Goal: Book appointment/travel/reservation

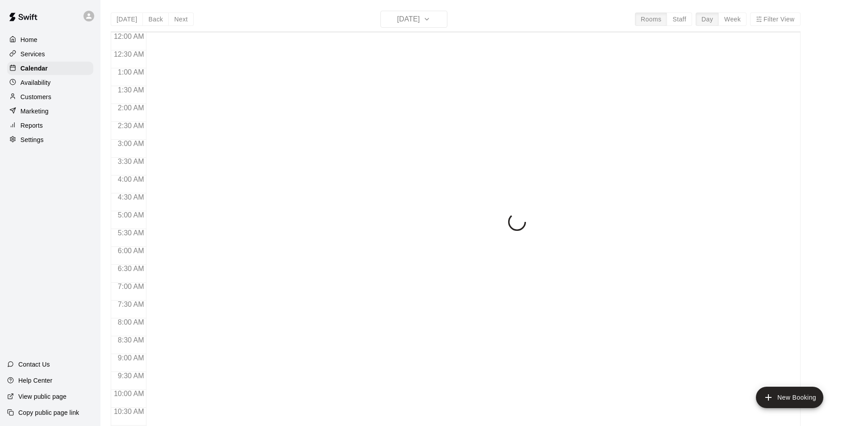
scroll to position [454, 0]
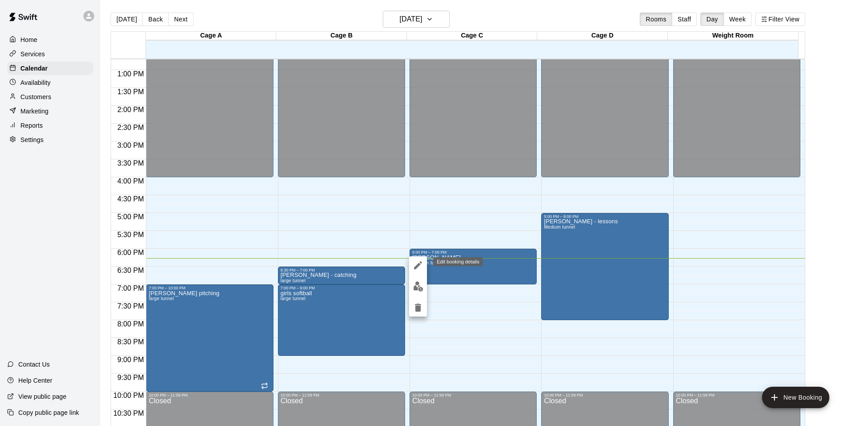
click at [421, 266] on icon "edit" at bounding box center [418, 265] width 11 height 11
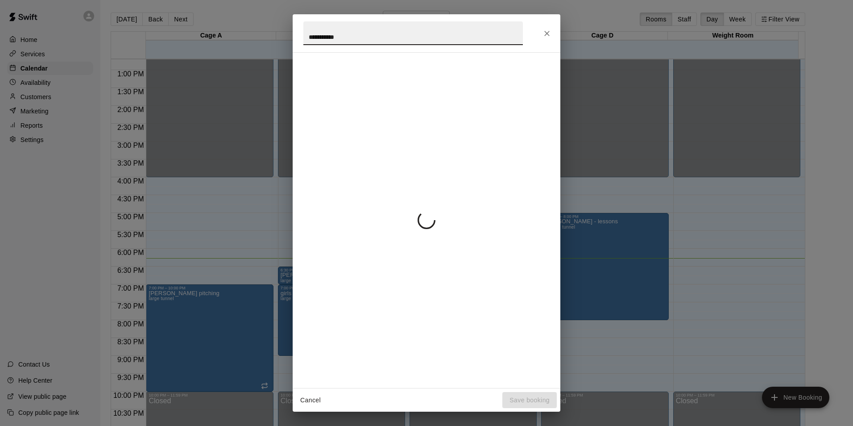
click at [547, 37] on icon "Close" at bounding box center [547, 33] width 9 height 9
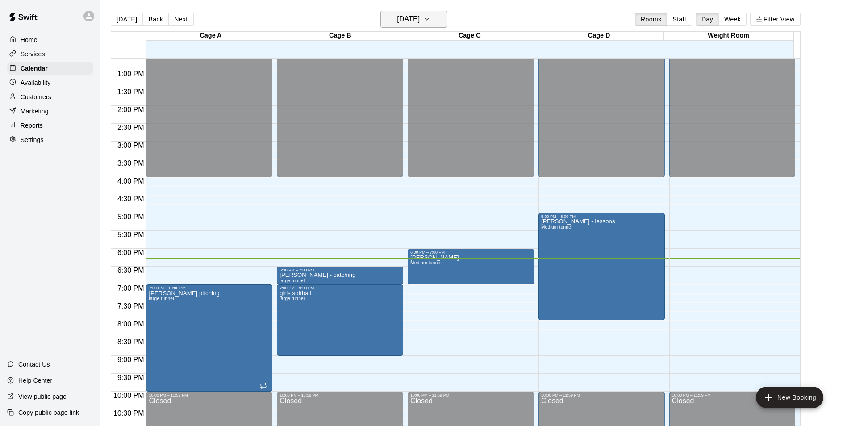
click at [397, 19] on h6 "[DATE]" at bounding box center [408, 19] width 23 height 12
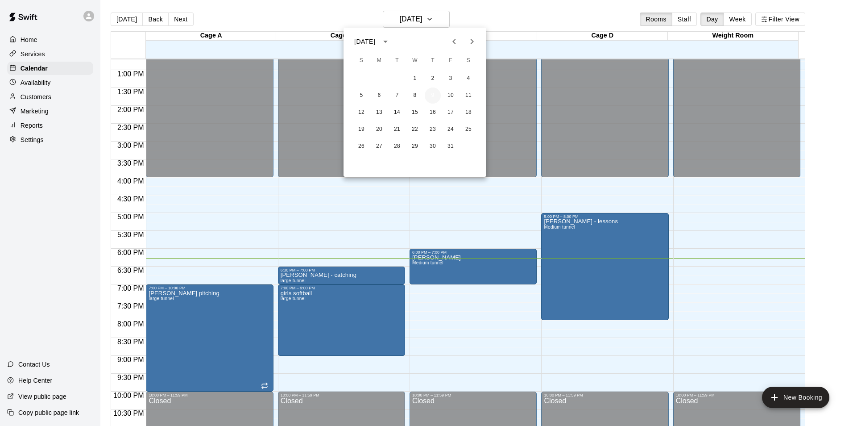
click at [431, 96] on button "9" at bounding box center [433, 95] width 16 height 16
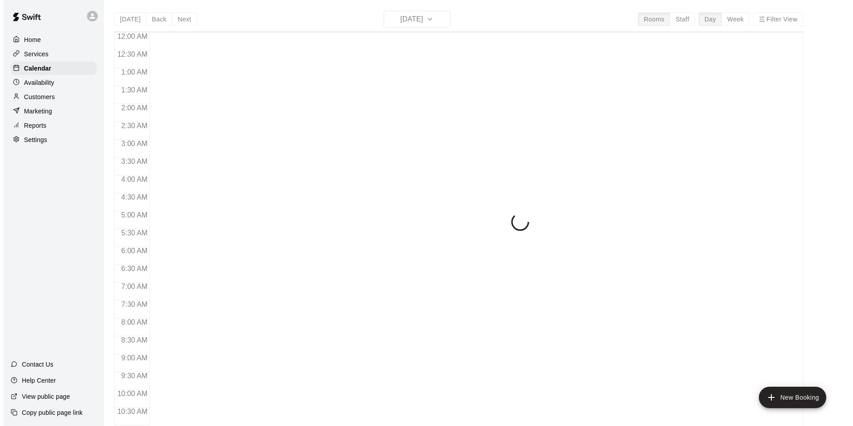
scroll to position [454, 0]
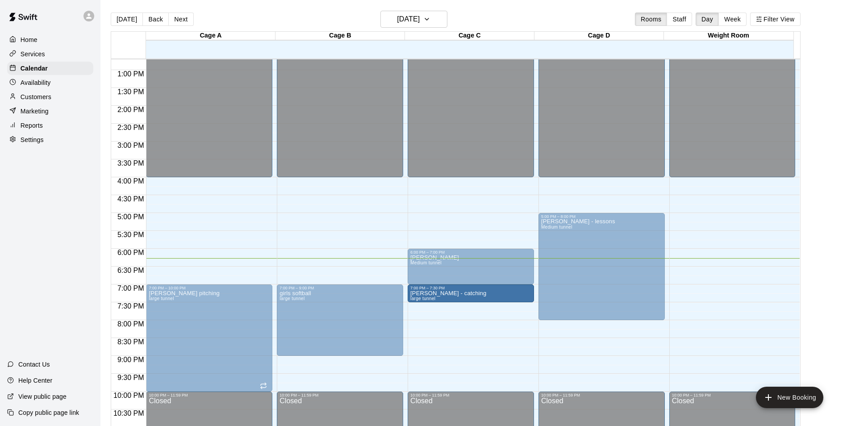
drag, startPoint x: 341, startPoint y: 271, endPoint x: 451, endPoint y: 296, distance: 113.2
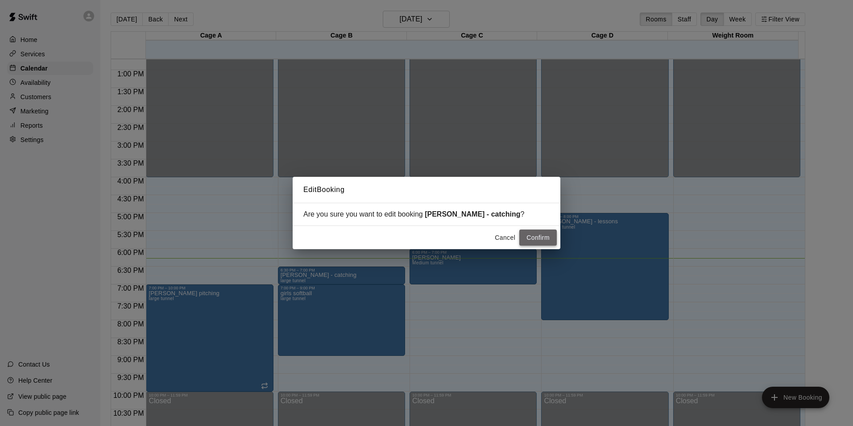
click at [540, 234] on button "Confirm" at bounding box center [538, 237] width 37 height 17
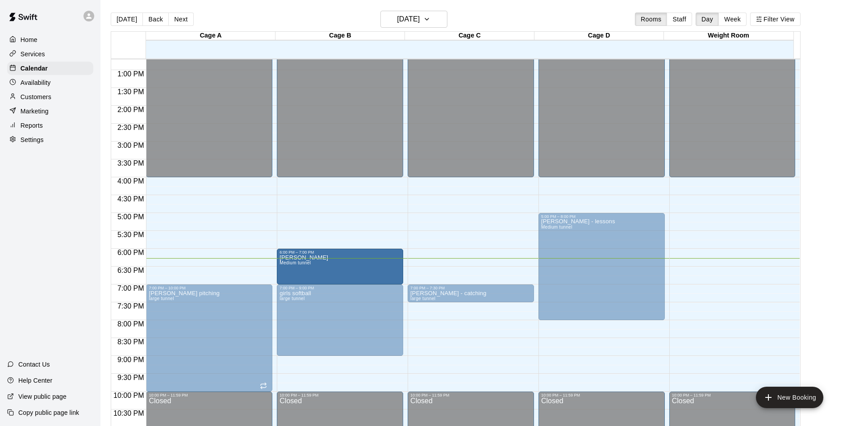
drag, startPoint x: 477, startPoint y: 260, endPoint x: 368, endPoint y: 268, distance: 109.2
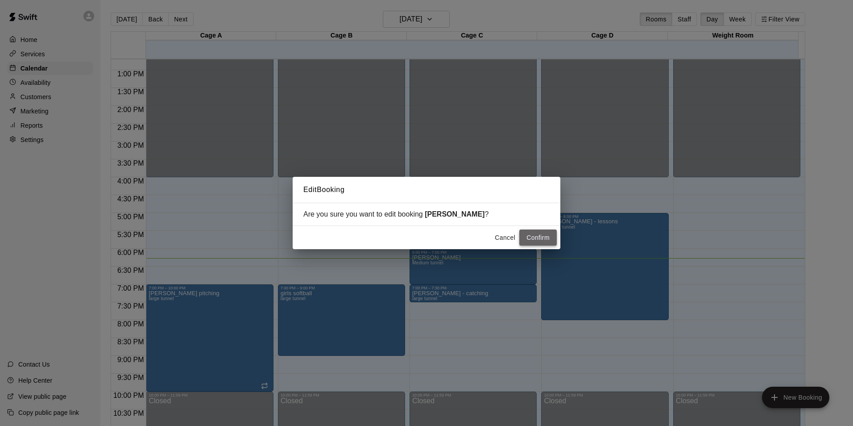
click at [531, 233] on button "Confirm" at bounding box center [538, 237] width 37 height 17
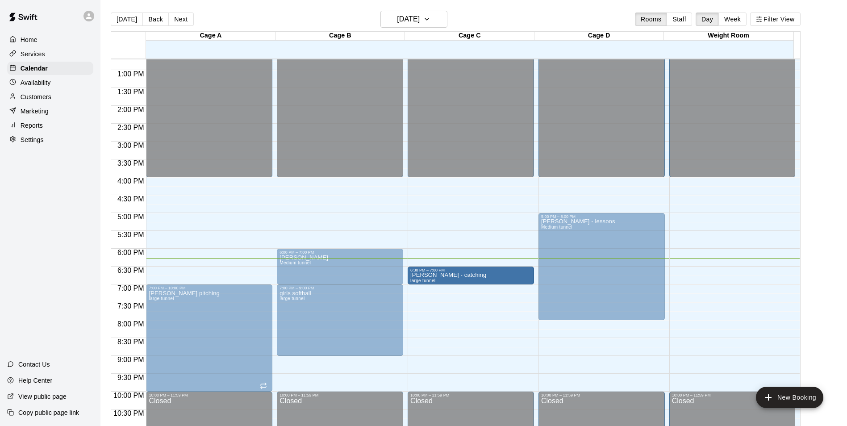
drag, startPoint x: 481, startPoint y: 296, endPoint x: 479, endPoint y: 281, distance: 15.7
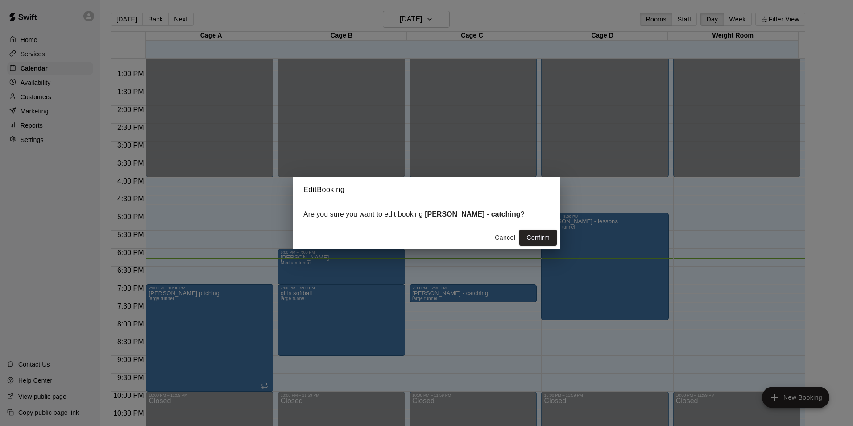
click at [533, 239] on button "Confirm" at bounding box center [538, 237] width 37 height 17
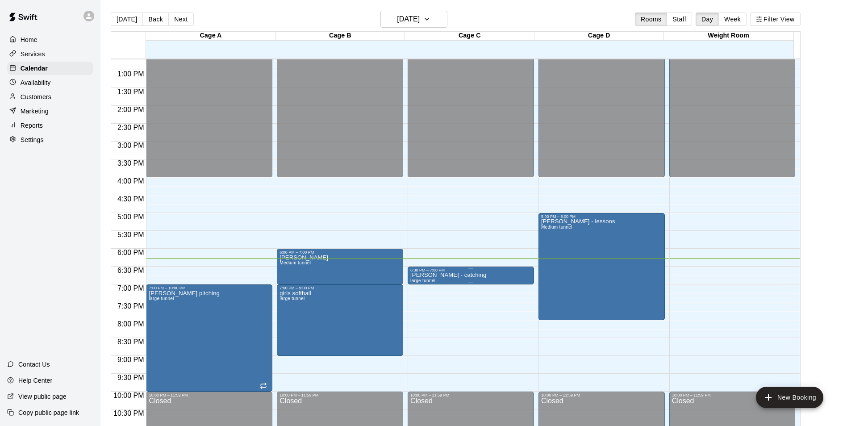
click at [448, 275] on p "[PERSON_NAME] - catching" at bounding box center [448, 275] width 76 height 0
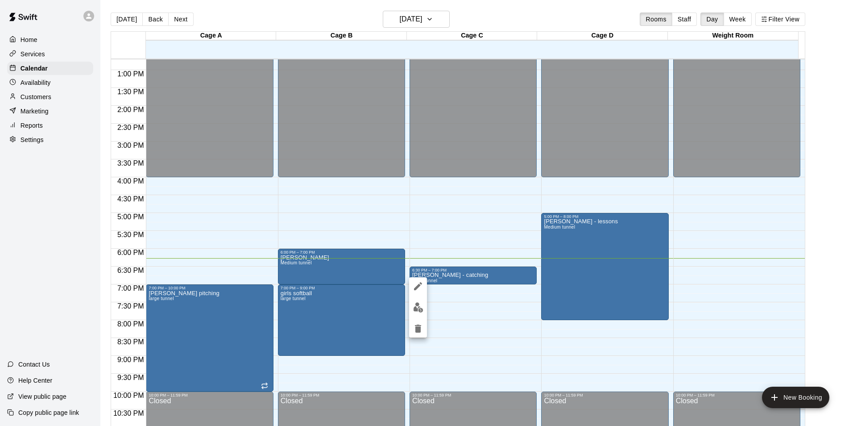
click at [419, 283] on icon "edit" at bounding box center [418, 286] width 11 height 11
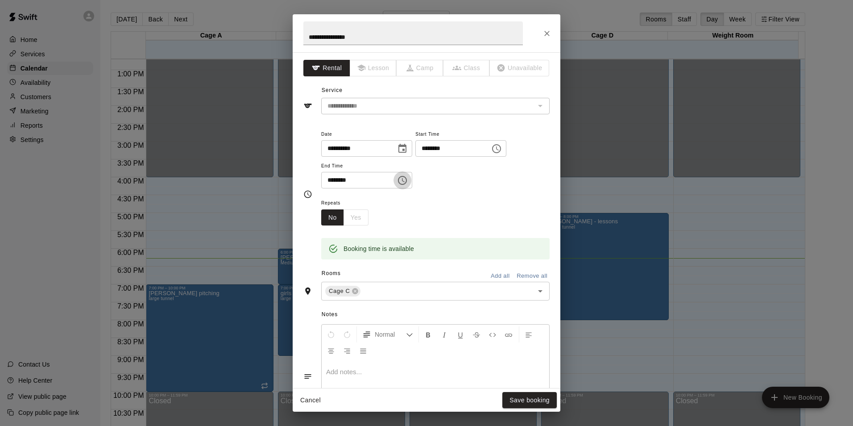
click at [408, 182] on icon "Choose time, selected time is 7:00 PM" at bounding box center [402, 180] width 11 height 11
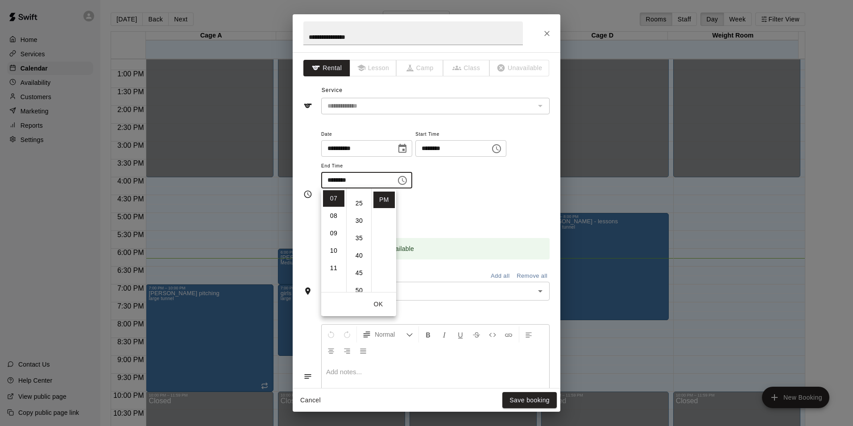
scroll to position [89, 0]
click at [358, 211] on li "30" at bounding box center [359, 213] width 21 height 17
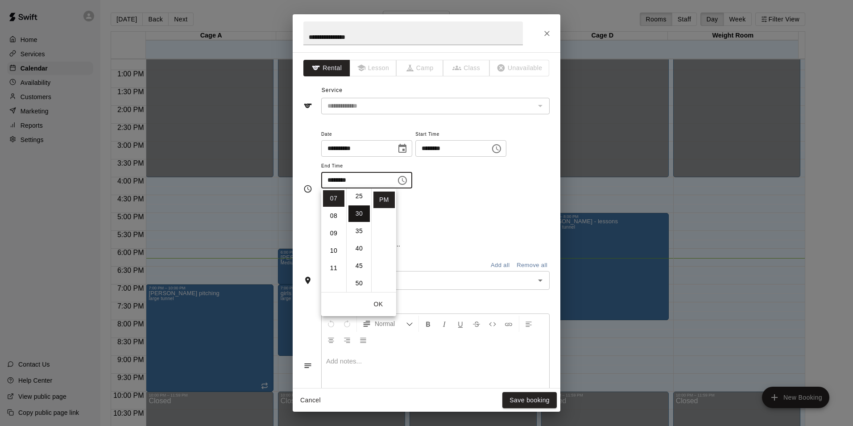
type input "********"
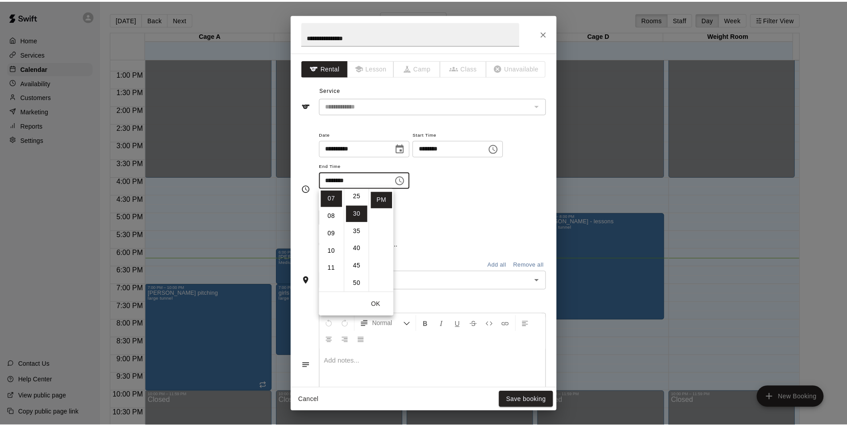
scroll to position [104, 0]
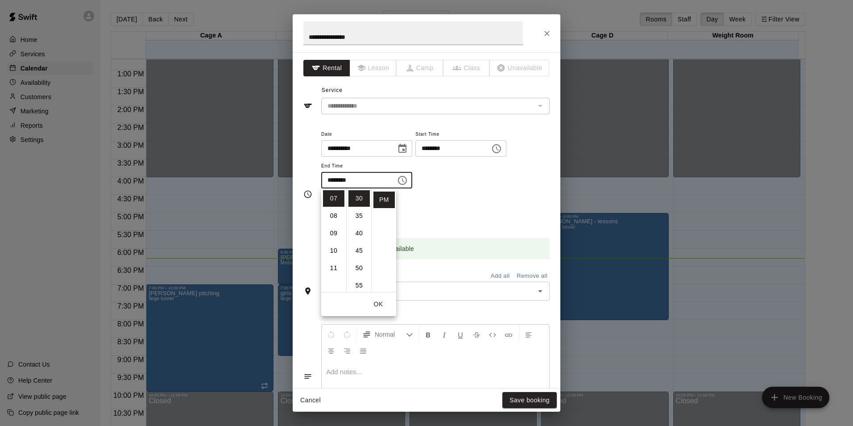
click at [382, 308] on button "OK" at bounding box center [378, 304] width 29 height 17
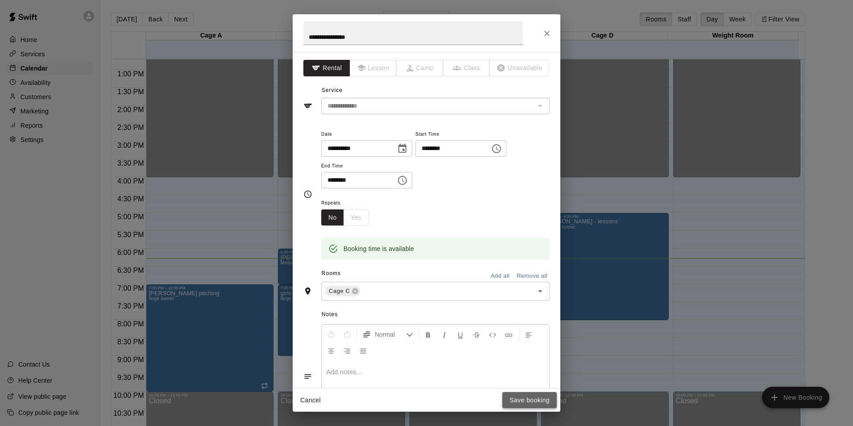
click at [541, 403] on button "Save booking" at bounding box center [530, 400] width 54 height 17
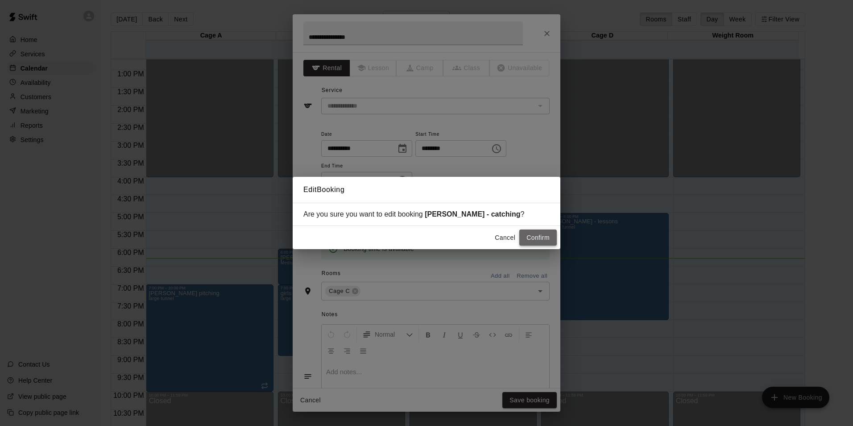
click at [540, 237] on button "Confirm" at bounding box center [538, 237] width 37 height 17
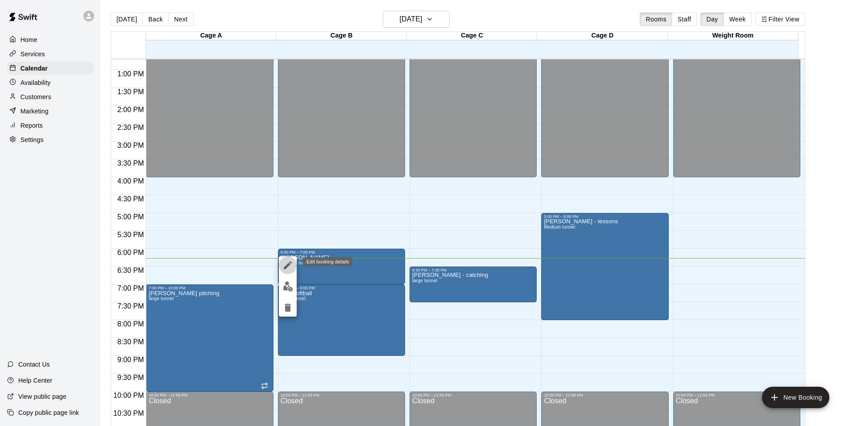
click at [286, 262] on icon "edit" at bounding box center [288, 265] width 11 height 11
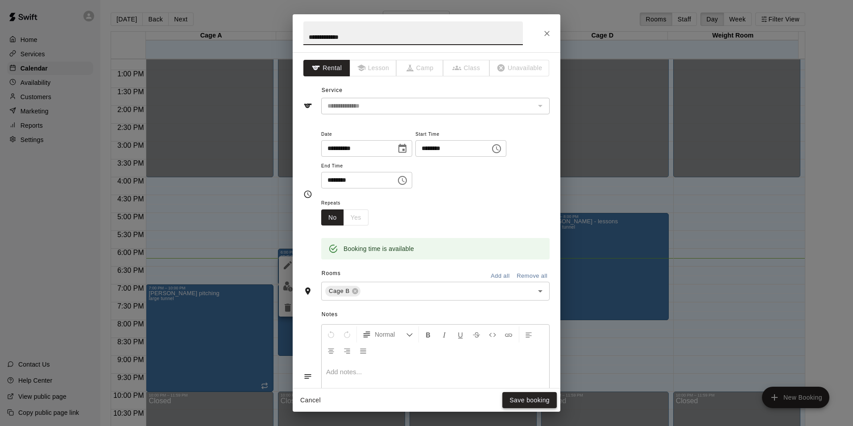
type input "**********"
click at [530, 398] on button "Save booking" at bounding box center [530, 400] width 54 height 17
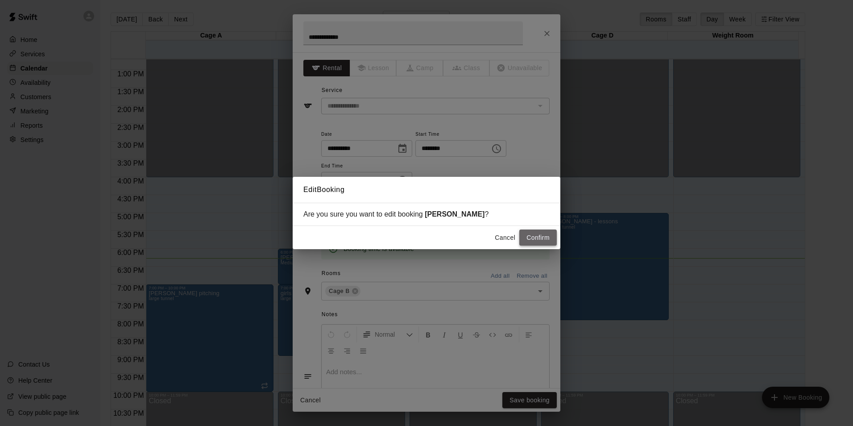
click at [535, 237] on button "Confirm" at bounding box center [538, 237] width 37 height 17
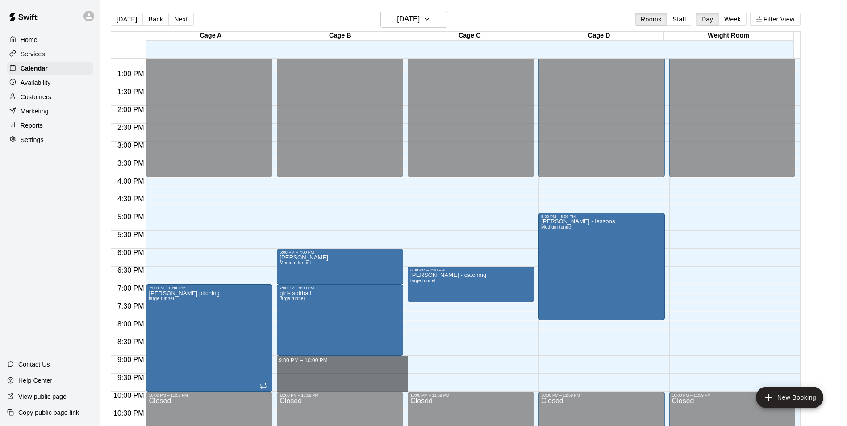
drag, startPoint x: 371, startPoint y: 357, endPoint x: 374, endPoint y: 386, distance: 29.1
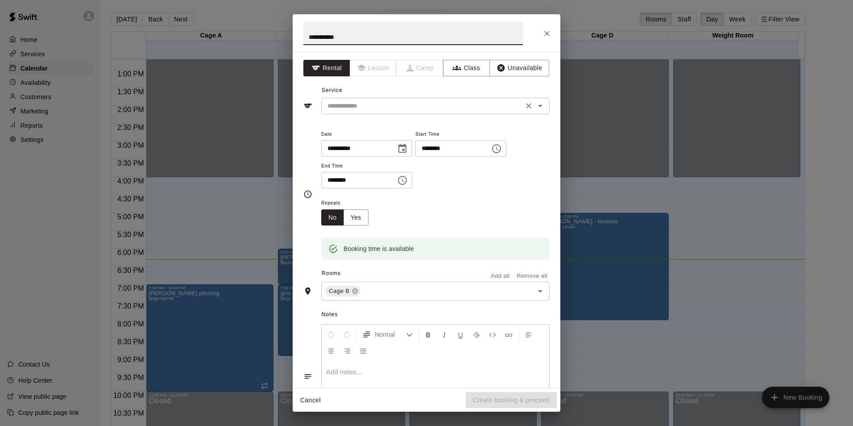
click at [409, 100] on div "​" at bounding box center [435, 106] width 229 height 17
type input "**********"
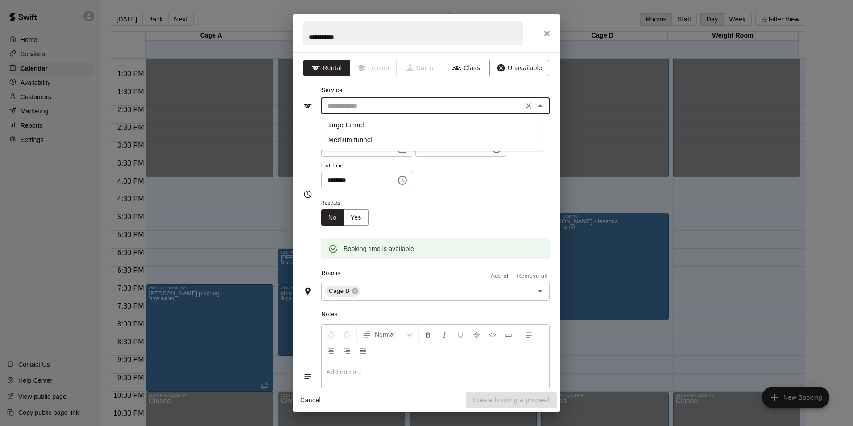
click at [354, 126] on li "large tunnel" at bounding box center [432, 125] width 222 height 15
type input "**********"
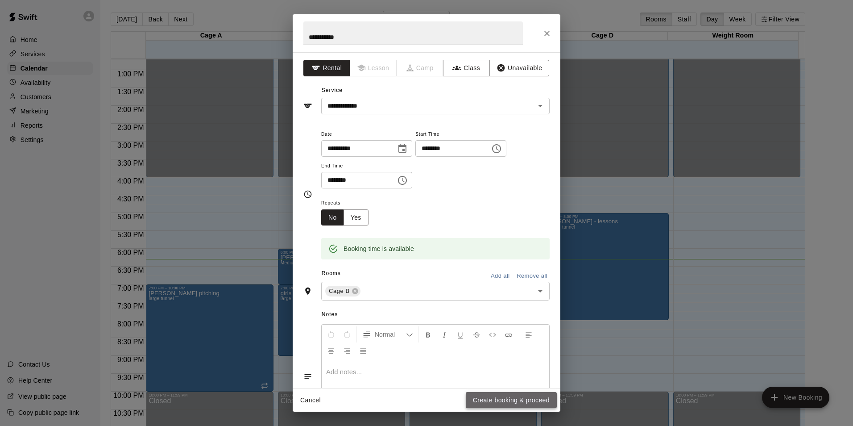
click at [524, 395] on button "Create booking & proceed" at bounding box center [511, 400] width 91 height 17
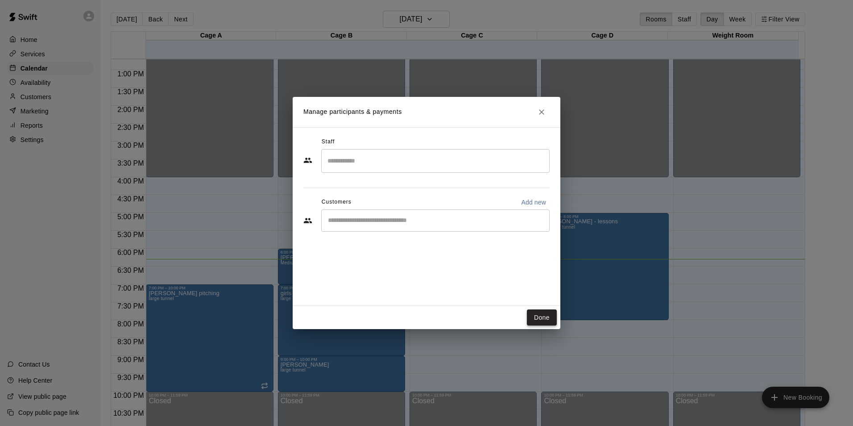
click at [554, 316] on button "Done" at bounding box center [542, 317] width 30 height 17
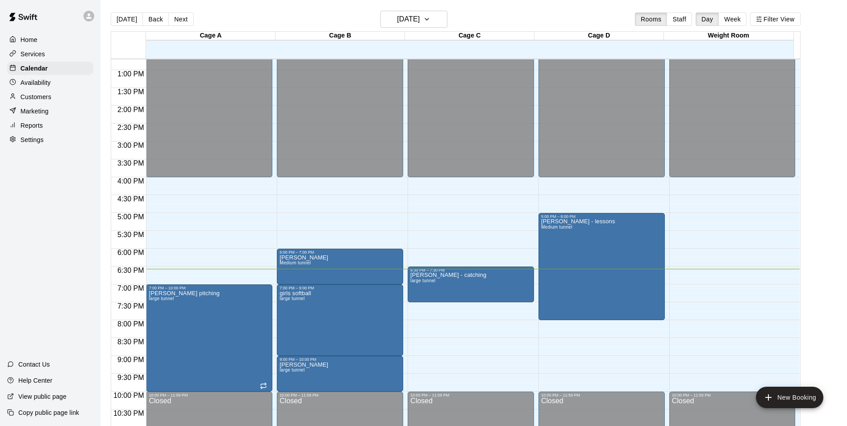
click at [425, 0] on html "Home Services Calendar Availability Customers Marketing Reports Settings Contac…" at bounding box center [423, 220] width 847 height 440
